Goal: Book appointment/travel/reservation

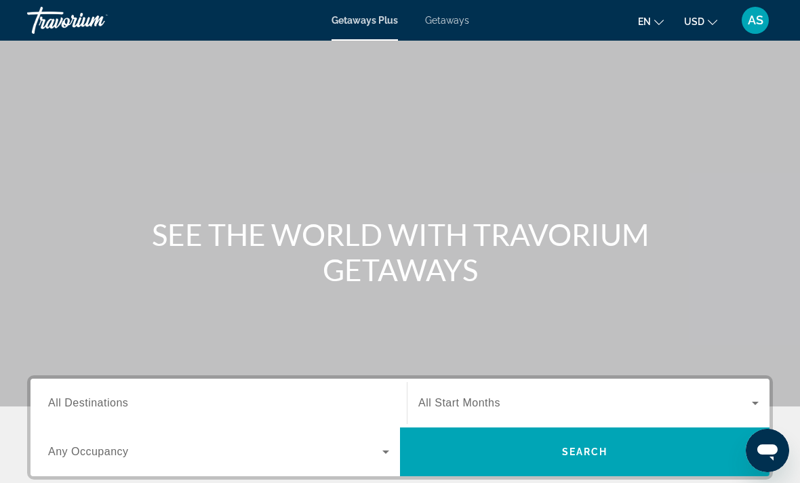
scroll to position [37, 0]
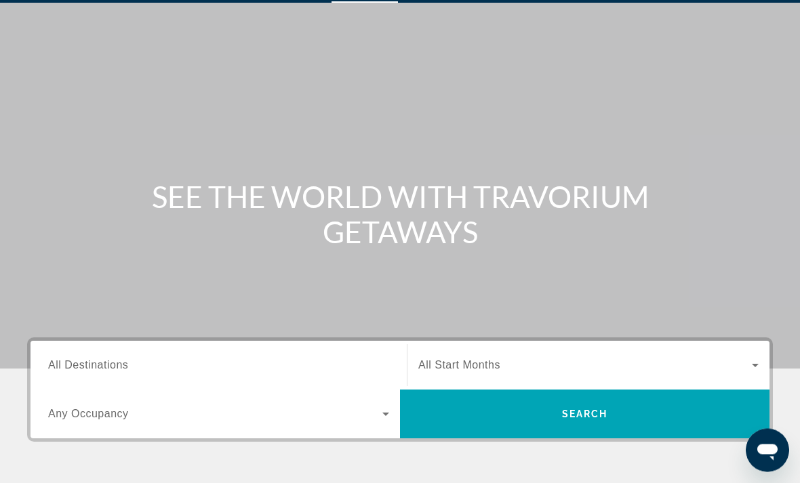
click at [355, 420] on span "Search widget" at bounding box center [215, 415] width 334 height 16
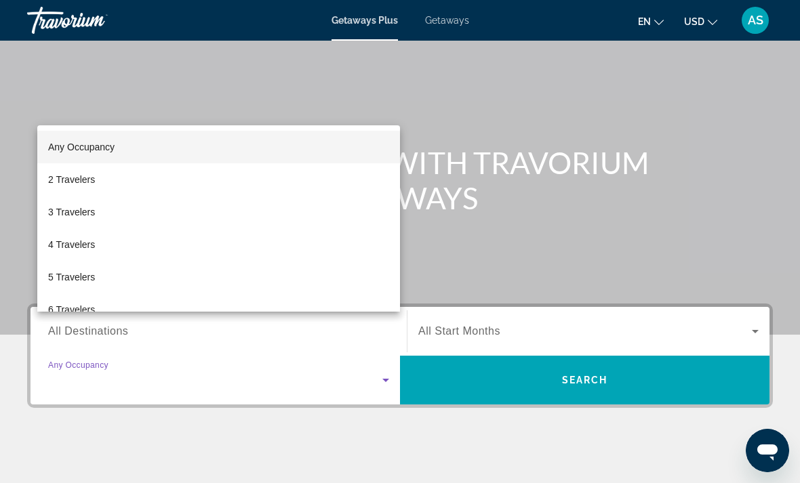
scroll to position [255, 0]
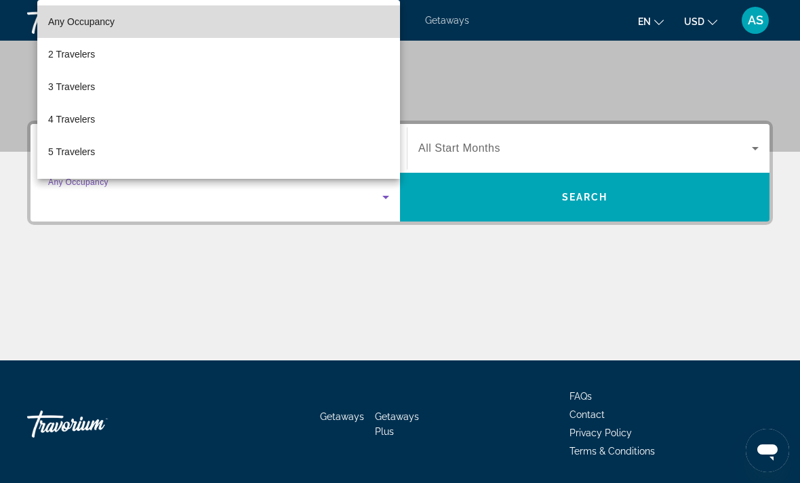
click at [226, 38] on mat-option "Any Occupancy" at bounding box center [218, 21] width 363 height 33
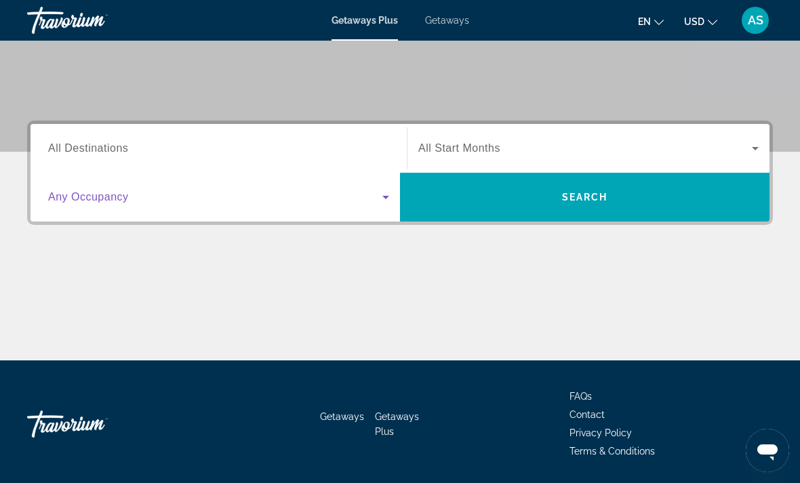
click at [519, 147] on span "Search widget" at bounding box center [585, 148] width 334 height 16
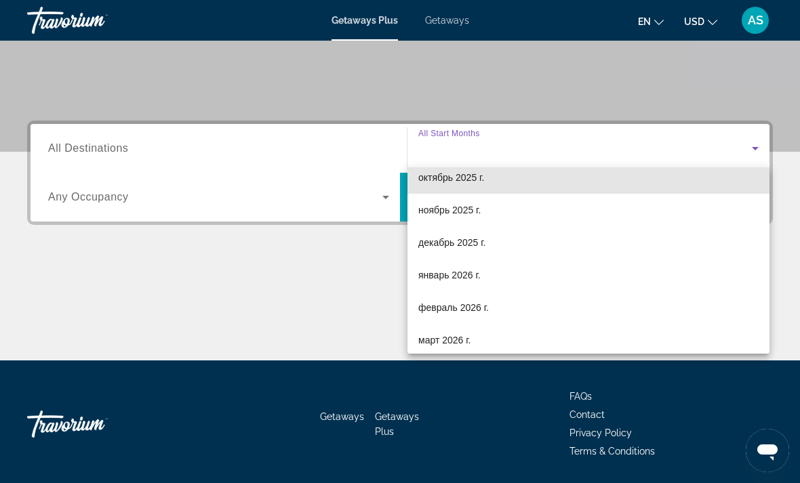
scroll to position [46, 0]
click at [511, 182] on mat-option "октябрь 2025 г." at bounding box center [588, 175] width 362 height 33
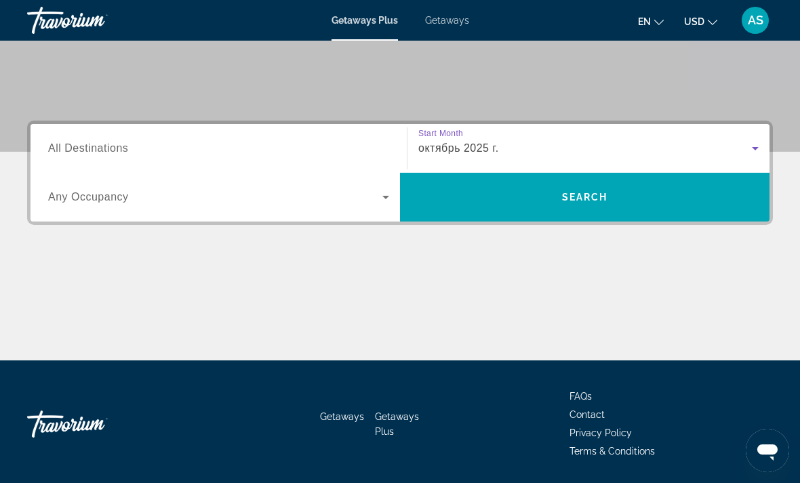
click at [327, 141] on input "Destination All Destinations" at bounding box center [218, 149] width 341 height 16
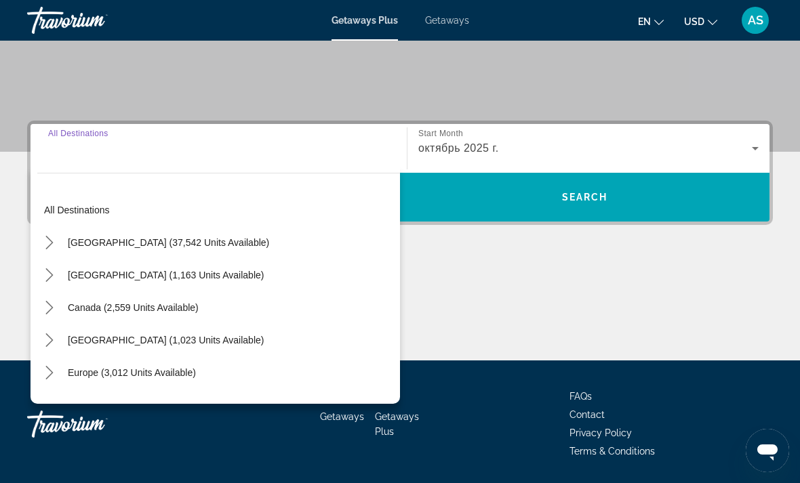
scroll to position [0, 0]
click at [196, 374] on span "Select destination: Europe (3,012 units available)" at bounding box center [132, 373] width 142 height 33
type input "**********"
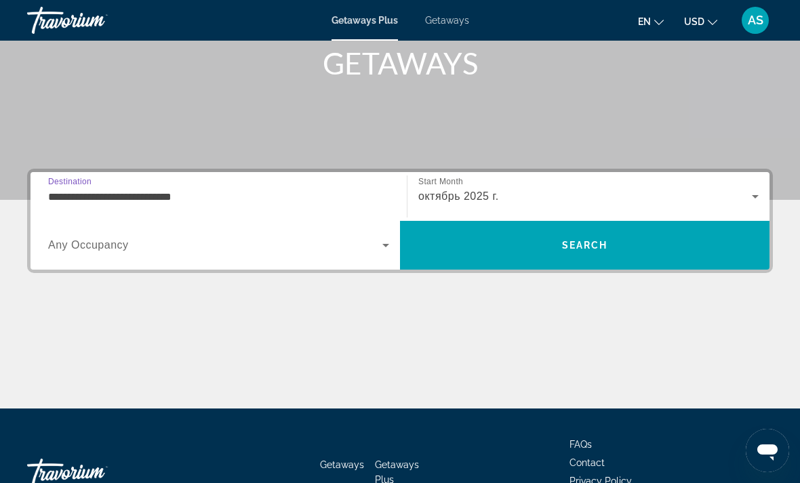
scroll to position [206, 0]
click at [470, 240] on span "Search" at bounding box center [585, 246] width 370 height 33
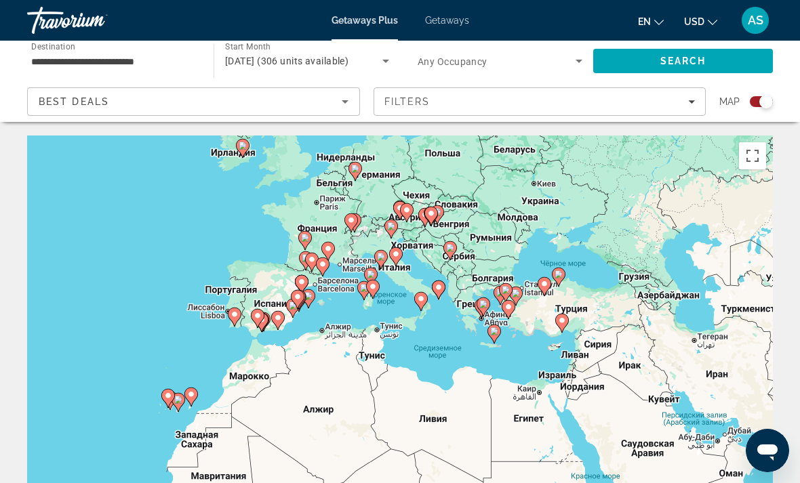
scroll to position [33, 0]
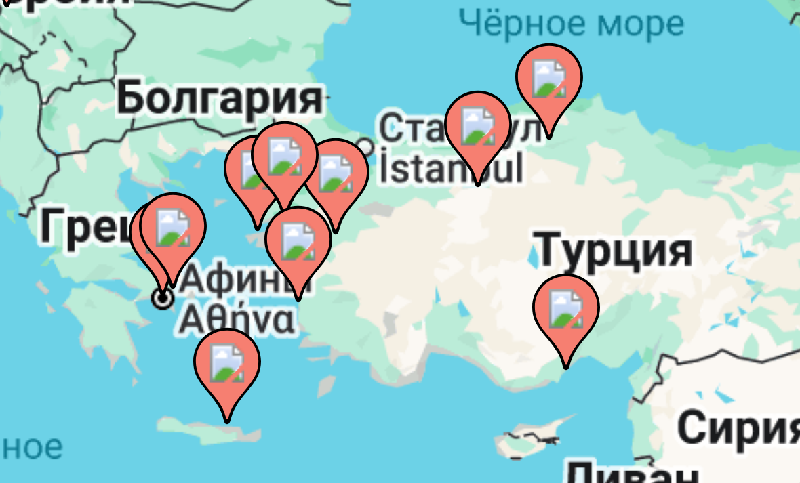
click at [579, 288] on icon "Main content" at bounding box center [585, 297] width 12 height 18
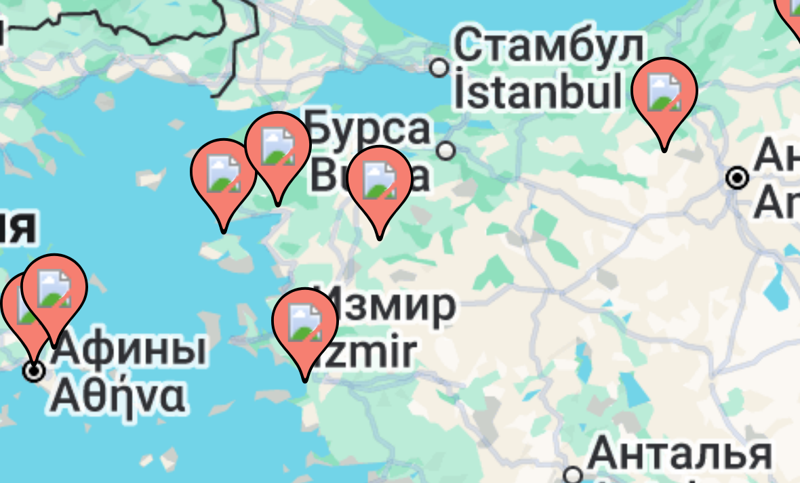
type input "**********"
click at [437, 320] on image "Main content" at bounding box center [441, 324] width 8 height 8
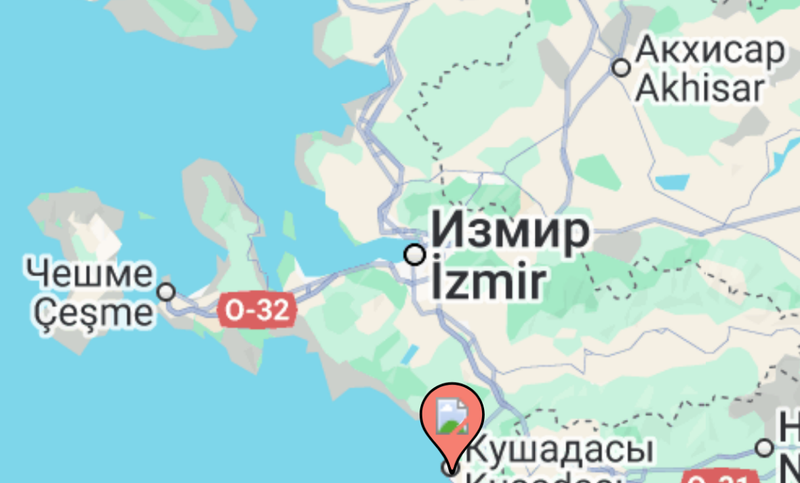
click at [397, 285] on image "Main content" at bounding box center [401, 289] width 8 height 8
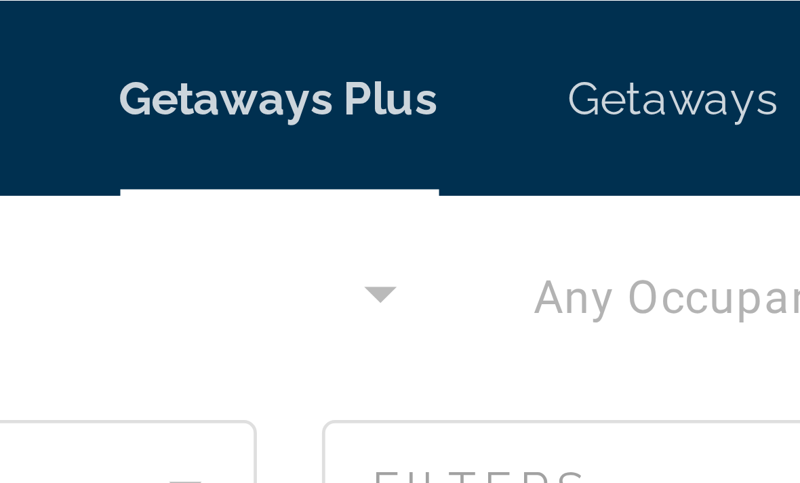
scroll to position [0, 0]
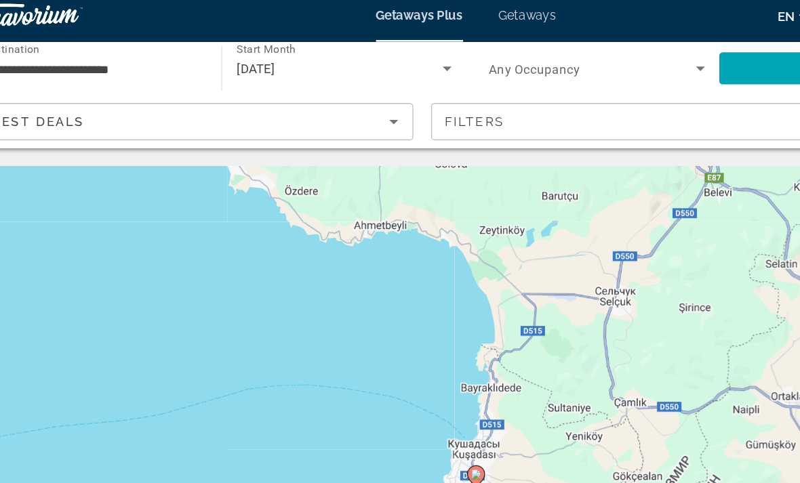
click at [161, 264] on div "Чтобы активировать перетаскивание с помощью клавиатуры, нажмите Alt + Ввод. Пос…" at bounding box center [400, 339] width 746 height 407
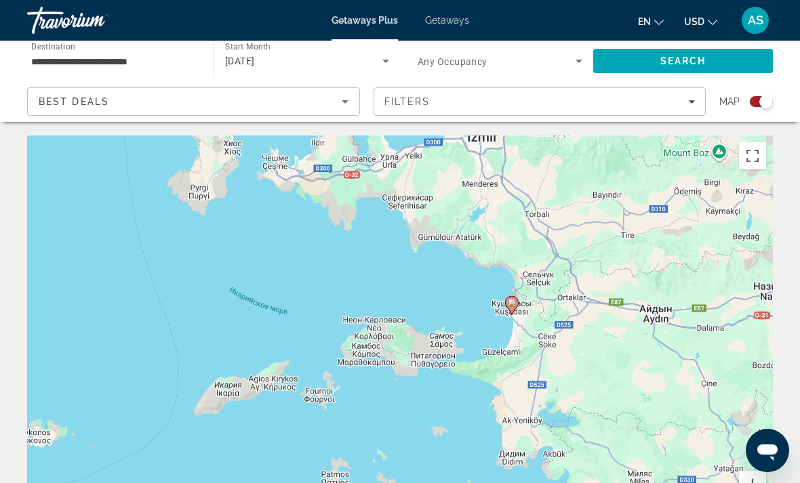
click at [443, 18] on span "Getaways" at bounding box center [447, 20] width 44 height 11
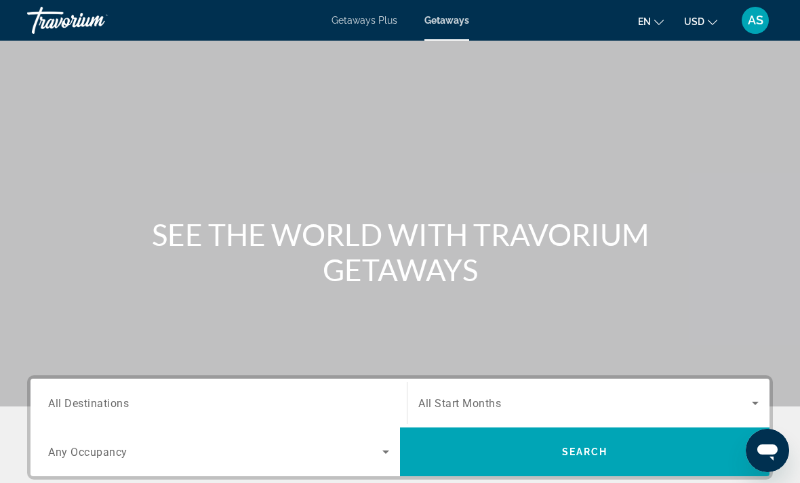
click at [273, 406] on input "Destination All Destinations" at bounding box center [218, 404] width 341 height 16
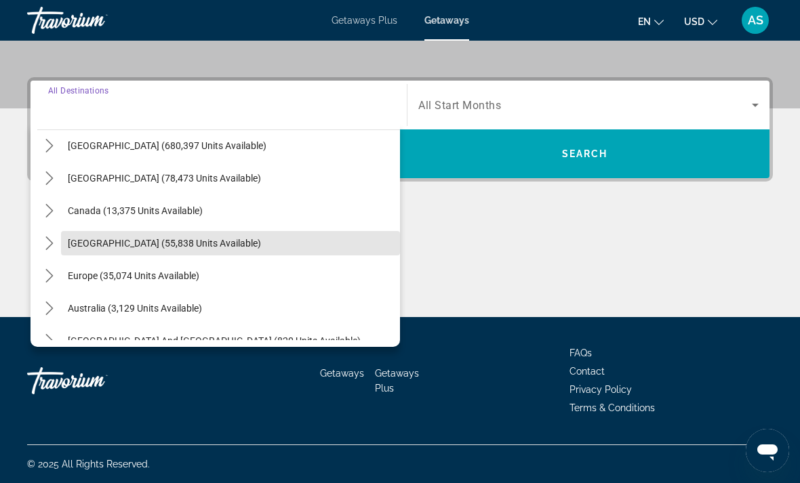
scroll to position [47, 0]
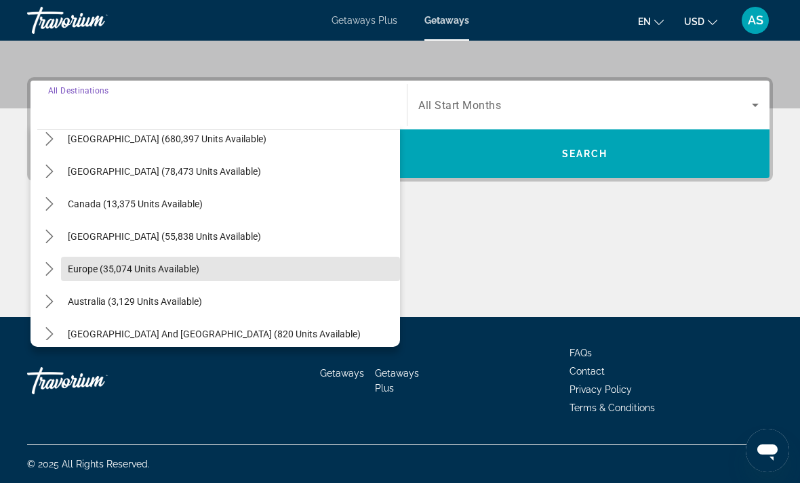
click at [216, 274] on span "Select destination: Europe (35,074 units available)" at bounding box center [230, 269] width 339 height 33
type input "**********"
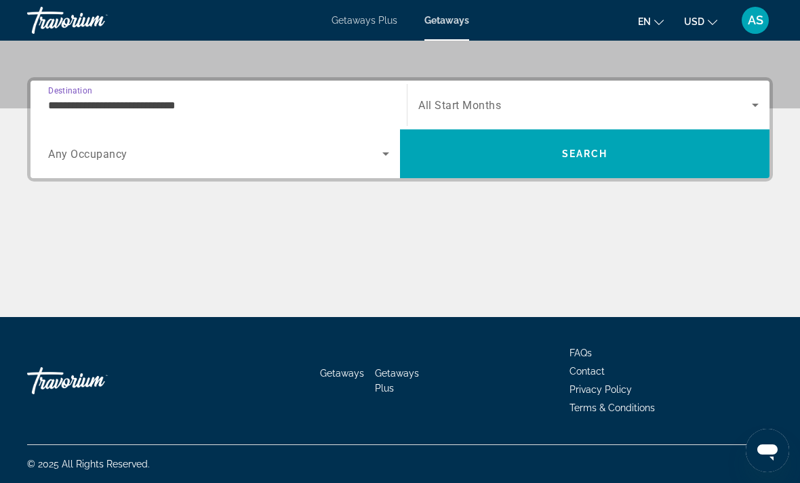
click at [226, 161] on span "Search widget" at bounding box center [215, 154] width 334 height 16
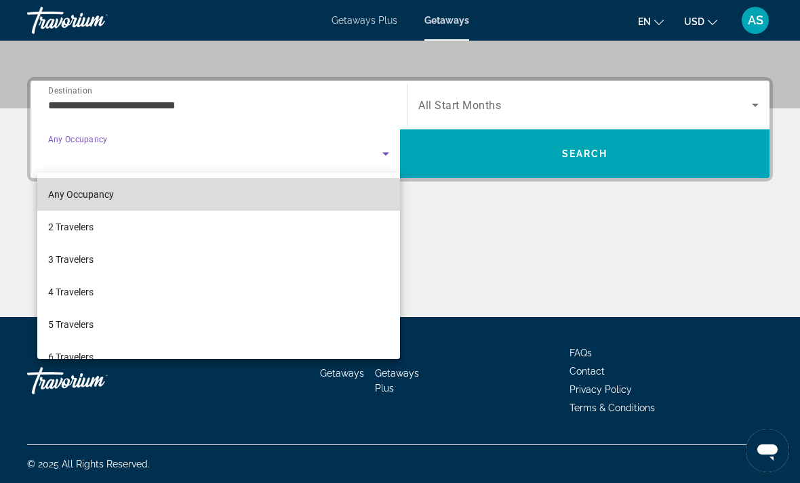
click at [268, 201] on mat-option "Any Occupancy" at bounding box center [218, 194] width 363 height 33
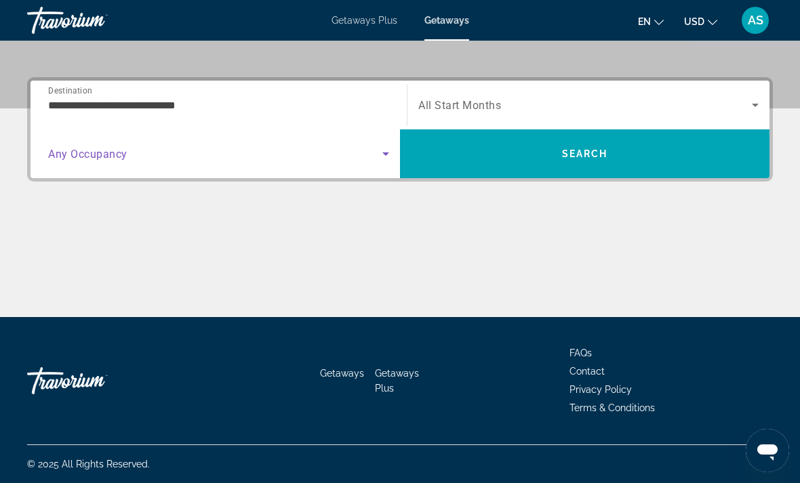
click at [496, 98] on span "Search widget" at bounding box center [585, 105] width 334 height 16
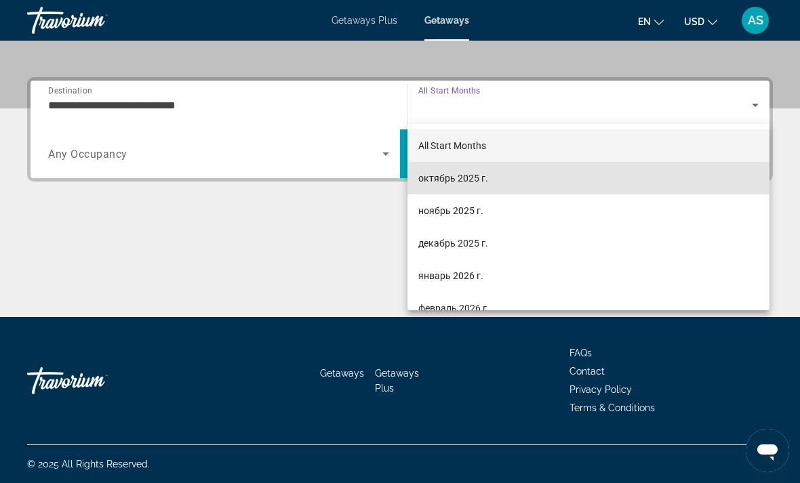
click at [502, 177] on mat-option "октябрь 2025 г." at bounding box center [588, 178] width 362 height 33
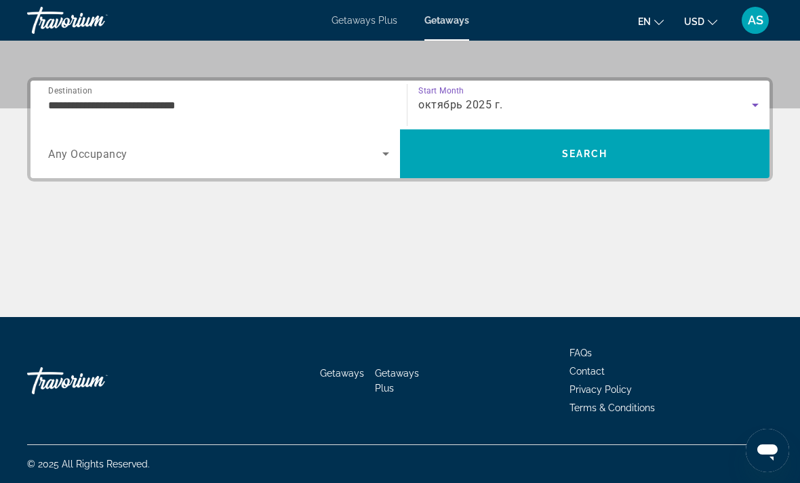
click at [492, 156] on span "Search" at bounding box center [585, 154] width 370 height 33
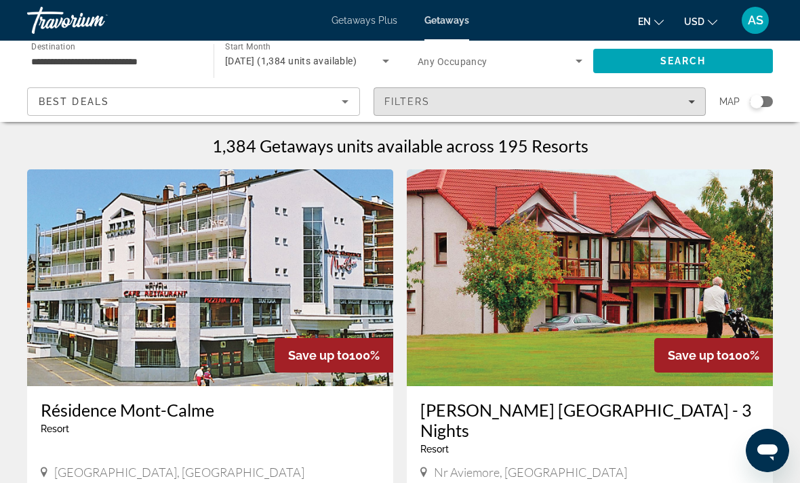
click at [413, 96] on span "Filters" at bounding box center [407, 101] width 46 height 11
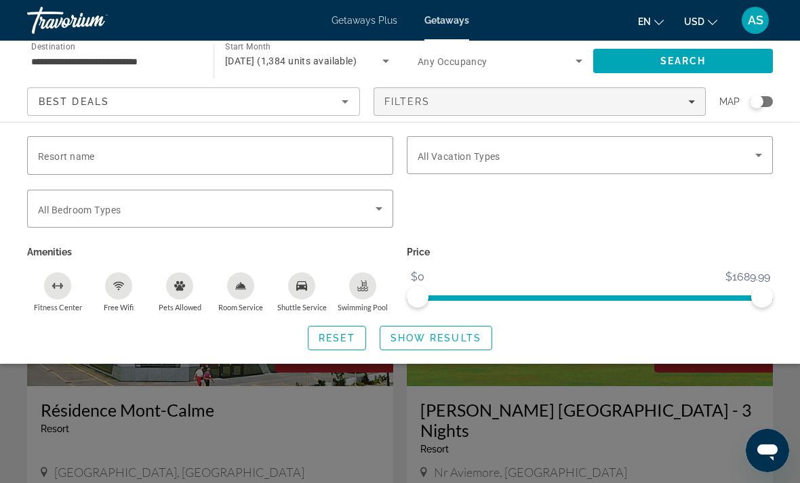
click at [401, 87] on span "Filters" at bounding box center [540, 101] width 332 height 33
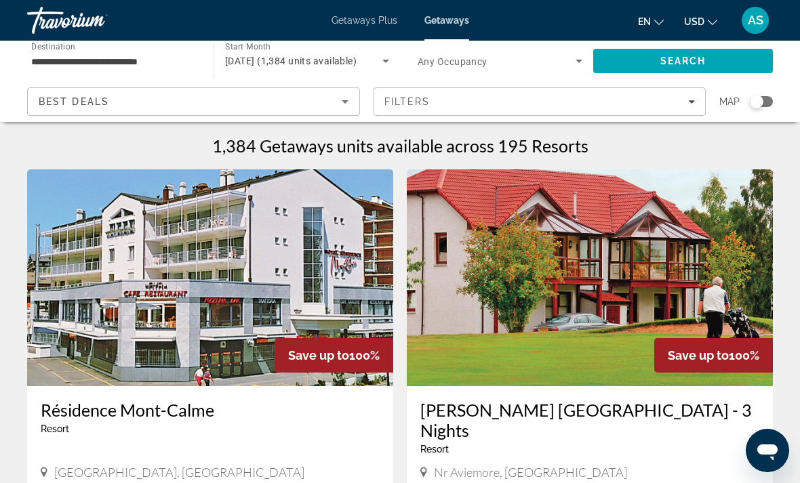
click at [458, 68] on span "Search widget" at bounding box center [497, 61] width 158 height 16
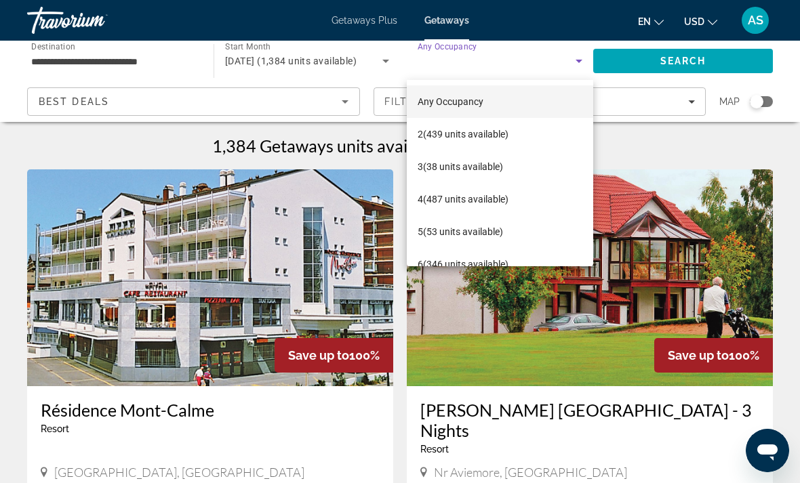
click at [448, 58] on div at bounding box center [400, 241] width 800 height 483
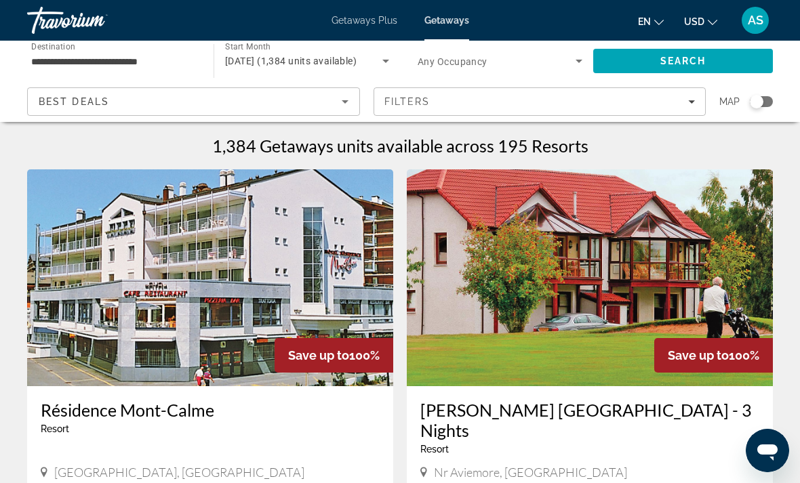
click at [238, 107] on div "Best Deals" at bounding box center [190, 102] width 303 height 16
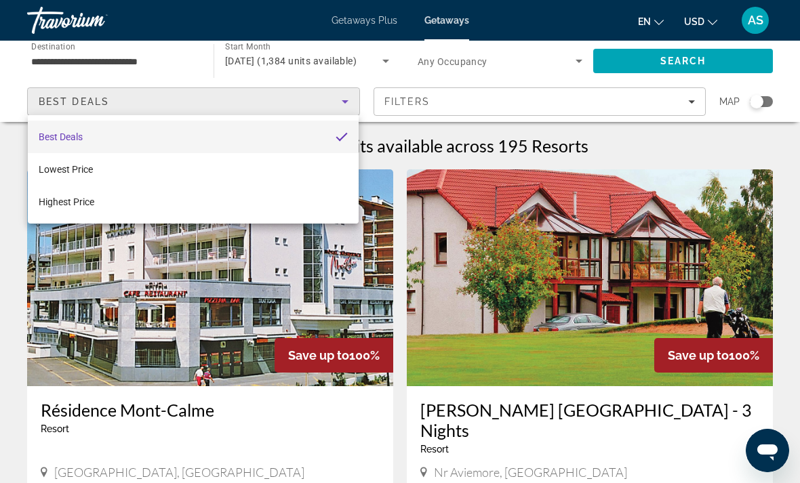
click at [298, 103] on div at bounding box center [400, 241] width 800 height 483
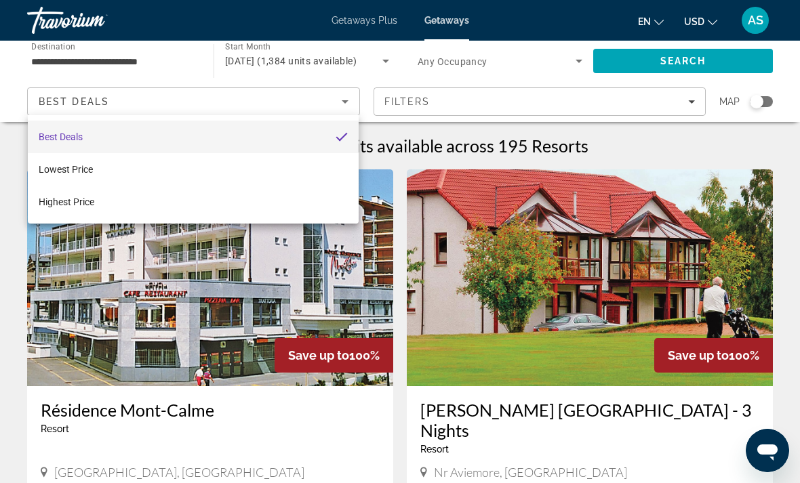
click at [433, 110] on span "Filters" at bounding box center [540, 101] width 332 height 33
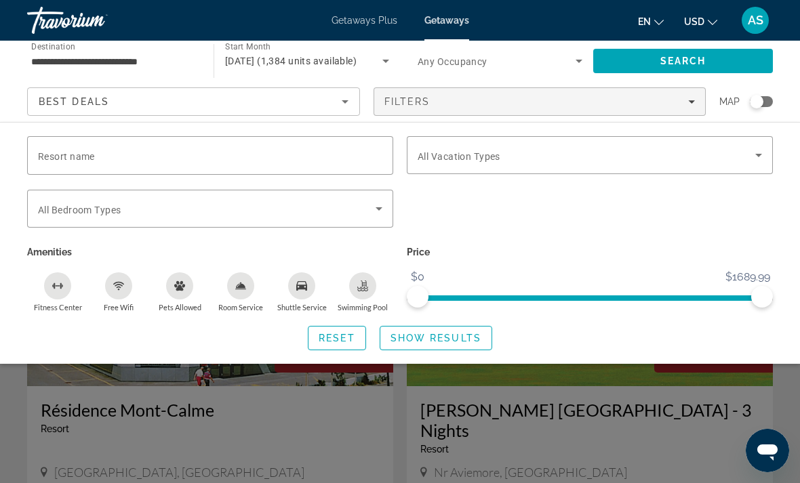
click at [325, 161] on input "Resort name" at bounding box center [210, 156] width 344 height 16
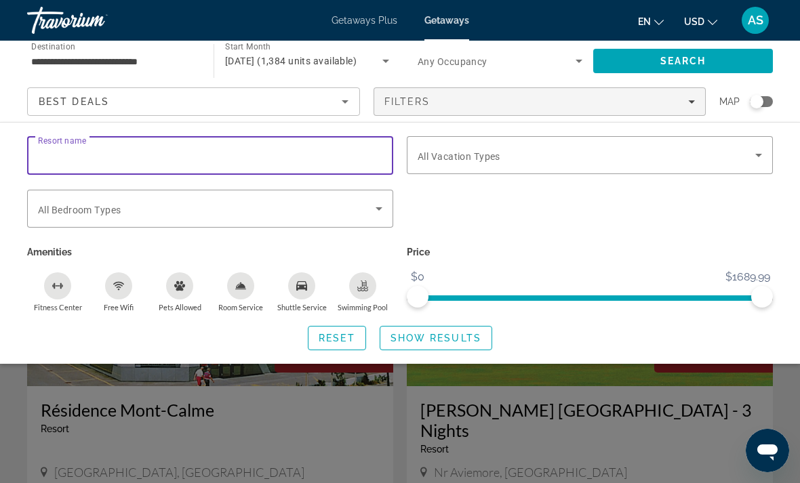
click at [417, 111] on span "Filters" at bounding box center [540, 101] width 332 height 33
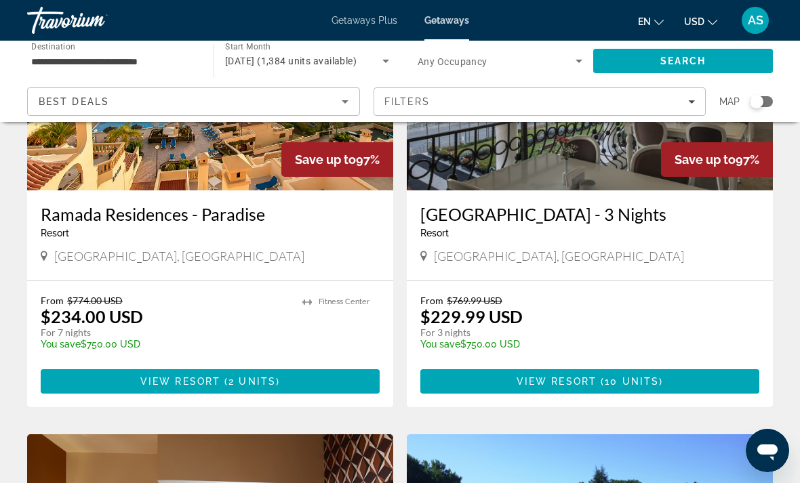
scroll to position [2130, 0]
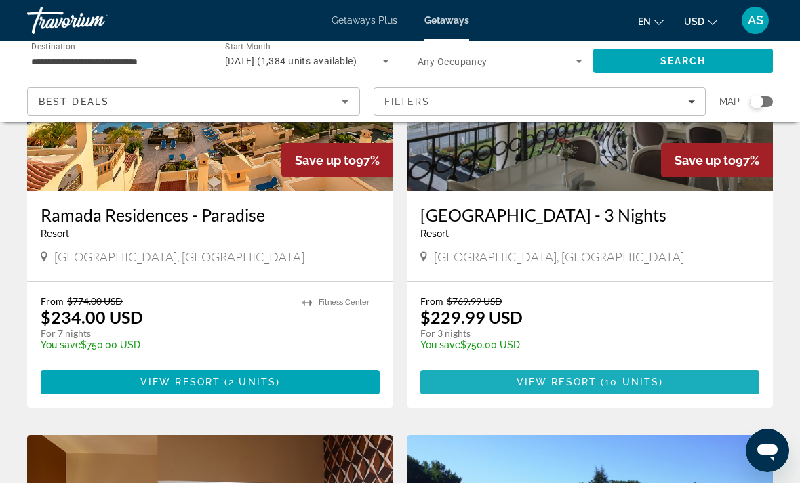
click at [458, 366] on span "Main content" at bounding box center [589, 382] width 339 height 33
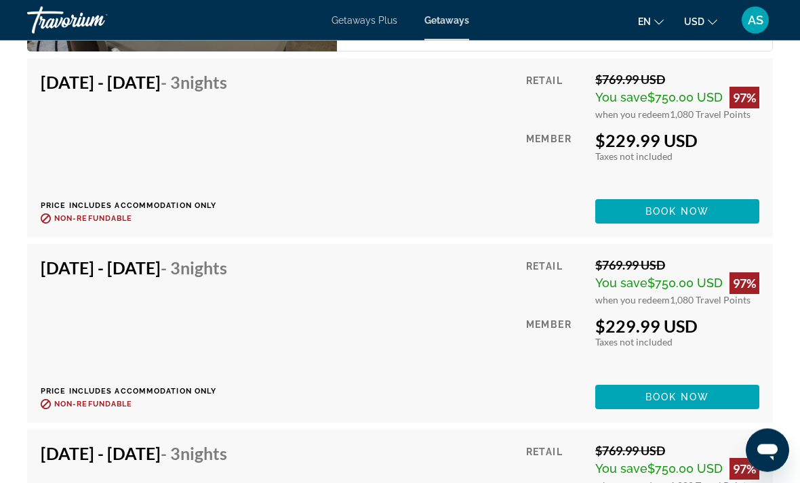
scroll to position [2479, 0]
